Goal: Information Seeking & Learning: Learn about a topic

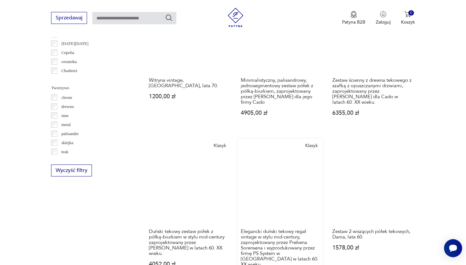
scroll to position [724, 0]
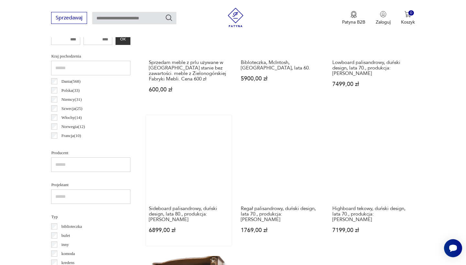
scroll to position [346, 0]
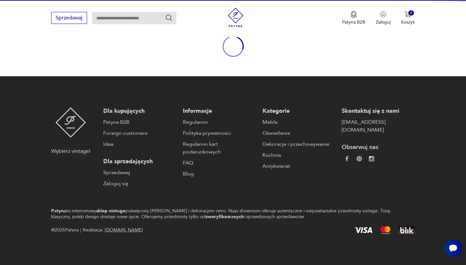
scroll to position [75, 0]
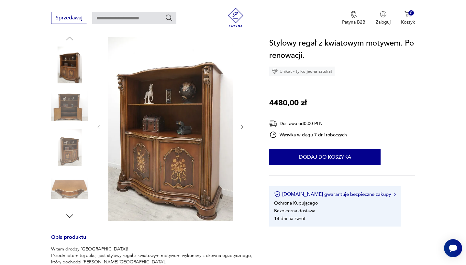
click at [243, 127] on icon "button" at bounding box center [241, 127] width 5 height 5
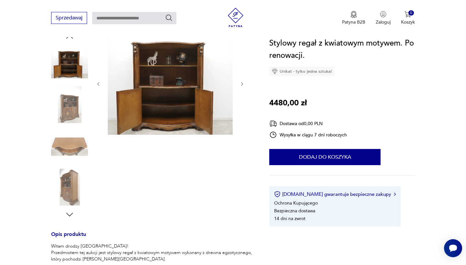
click at [244, 85] on icon "button" at bounding box center [241, 84] width 5 height 5
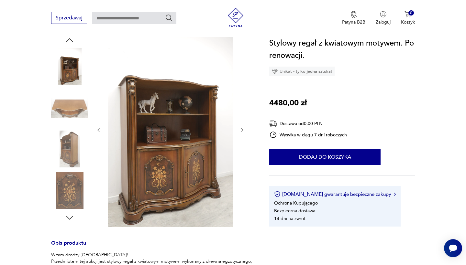
click at [244, 85] on div at bounding box center [170, 130] width 149 height 196
click at [245, 131] on icon "button" at bounding box center [241, 129] width 5 height 5
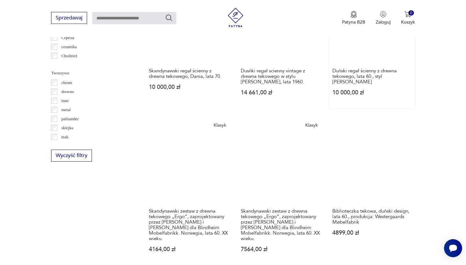
scroll to position [751, 0]
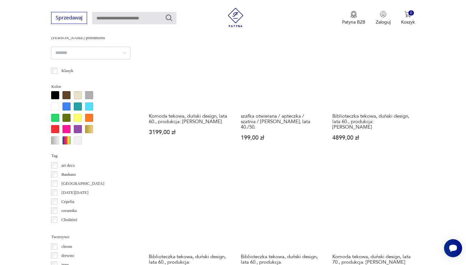
scroll to position [582, 0]
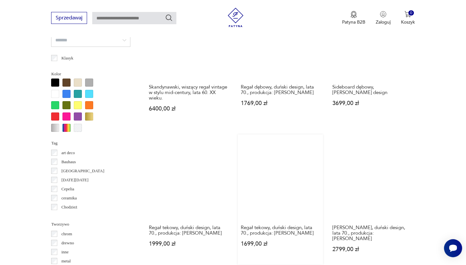
scroll to position [595, 0]
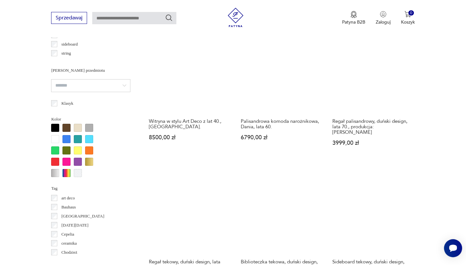
scroll to position [588, 0]
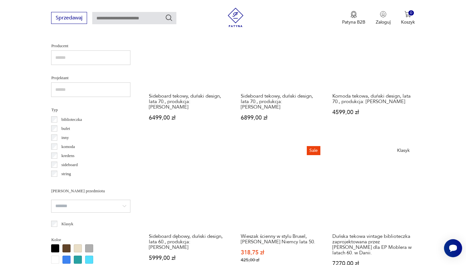
scroll to position [676, 0]
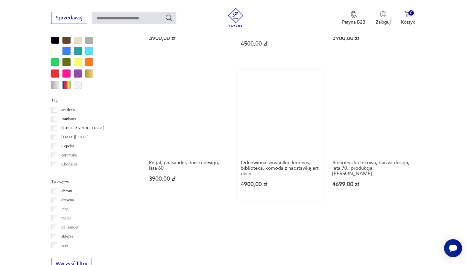
scroll to position [640, 0]
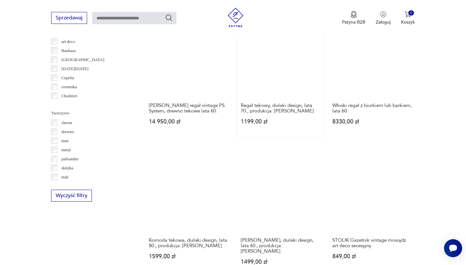
scroll to position [688, 0]
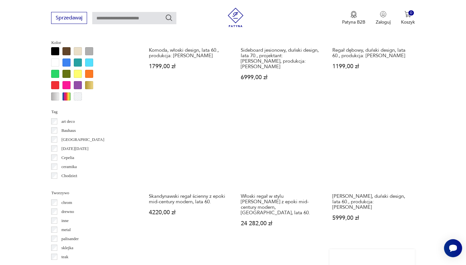
scroll to position [627, 0]
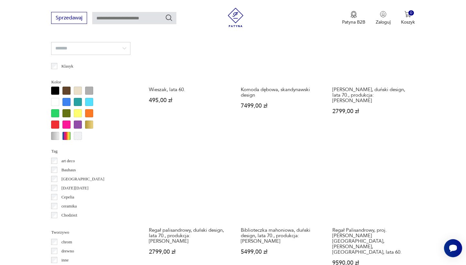
scroll to position [587, 0]
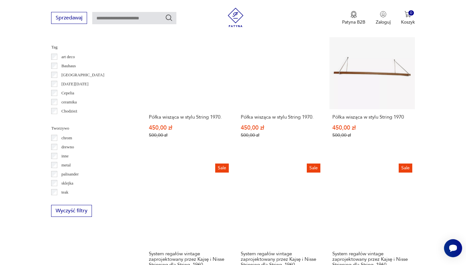
scroll to position [692, 0]
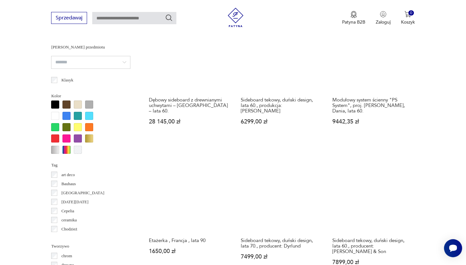
scroll to position [617, 0]
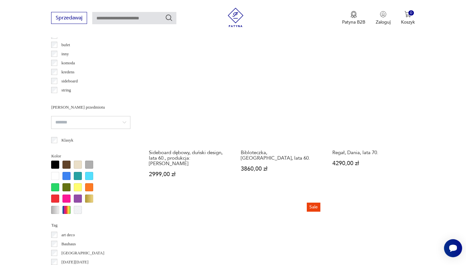
scroll to position [576, 0]
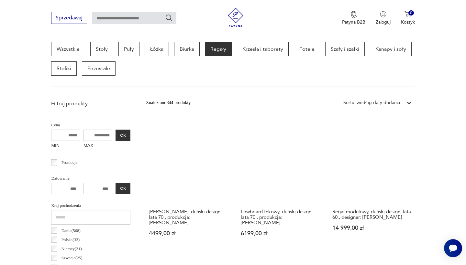
scroll to position [618, 0]
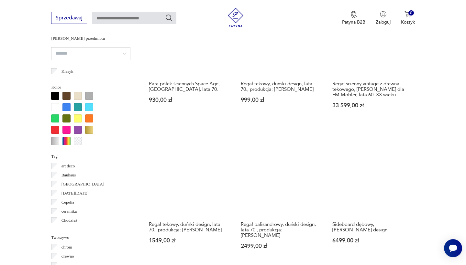
scroll to position [582, 0]
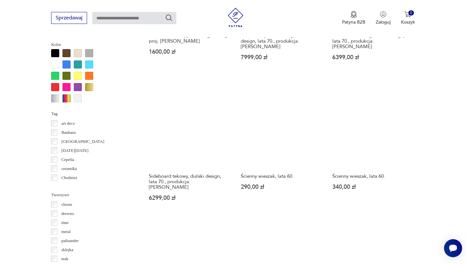
scroll to position [632, 0]
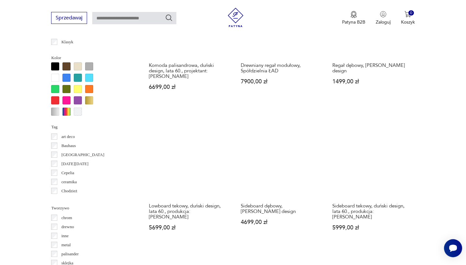
scroll to position [611, 0]
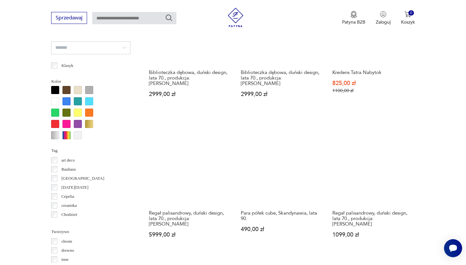
scroll to position [589, 0]
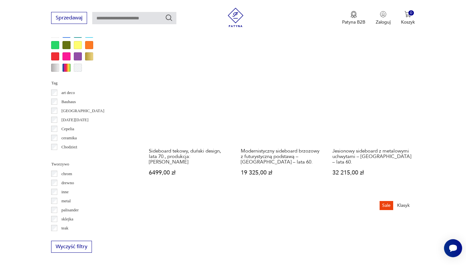
scroll to position [657, 0]
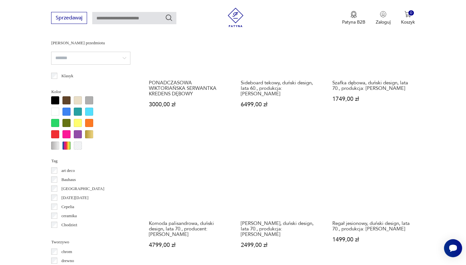
scroll to position [577, 0]
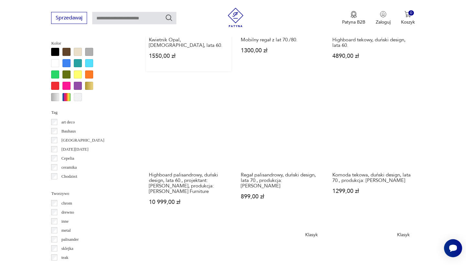
scroll to position [627, 0]
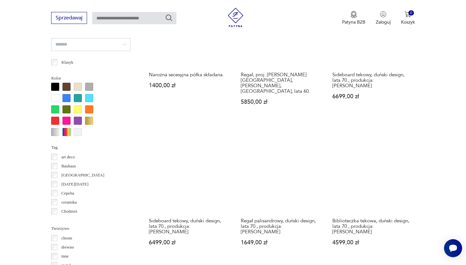
scroll to position [591, 0]
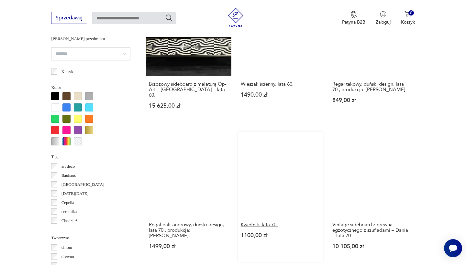
scroll to position [583, 0]
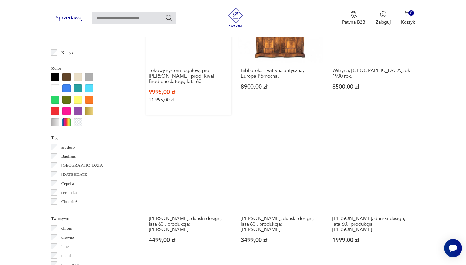
scroll to position [603, 0]
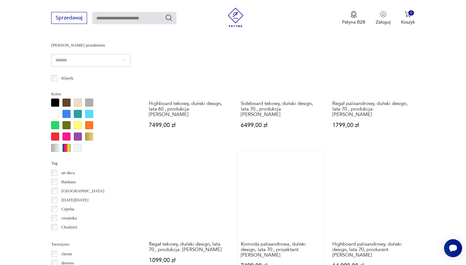
scroll to position [578, 0]
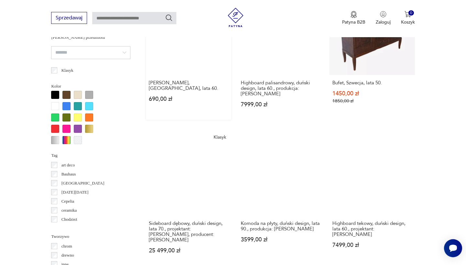
scroll to position [584, 0]
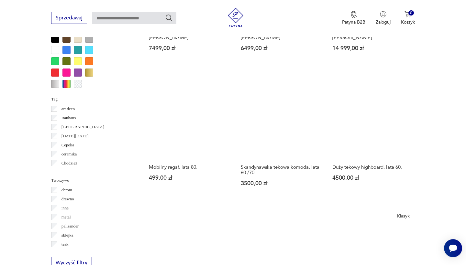
scroll to position [639, 0]
